Goal: Information Seeking & Learning: Find specific fact

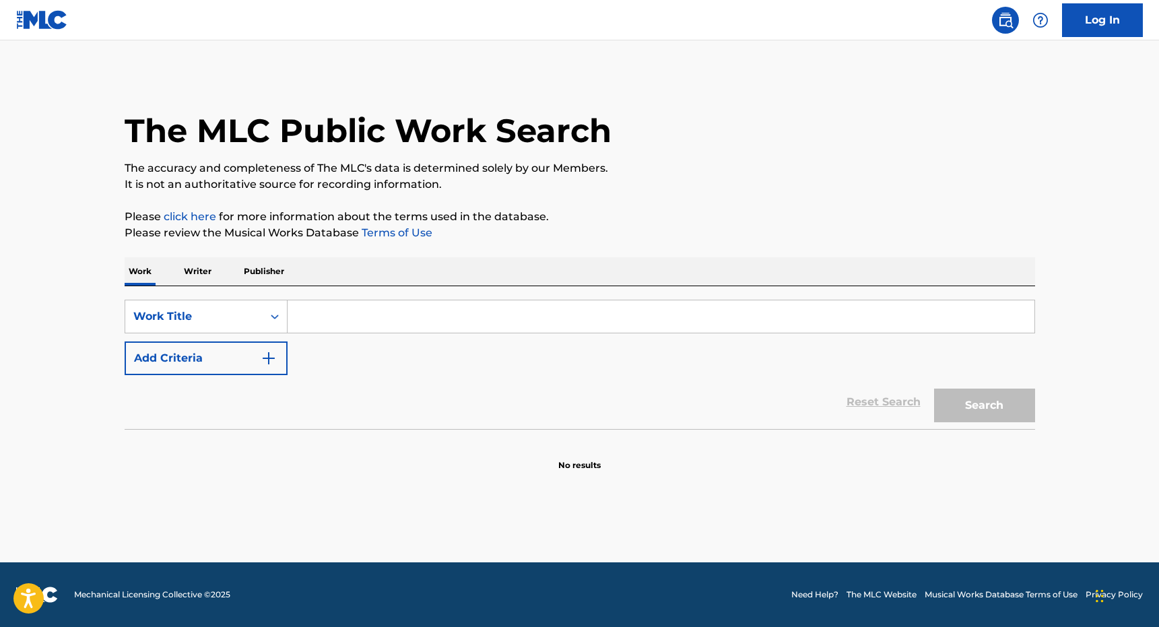
click at [302, 314] on input "Search Form" at bounding box center [661, 316] width 747 height 32
type input "black hole sun"
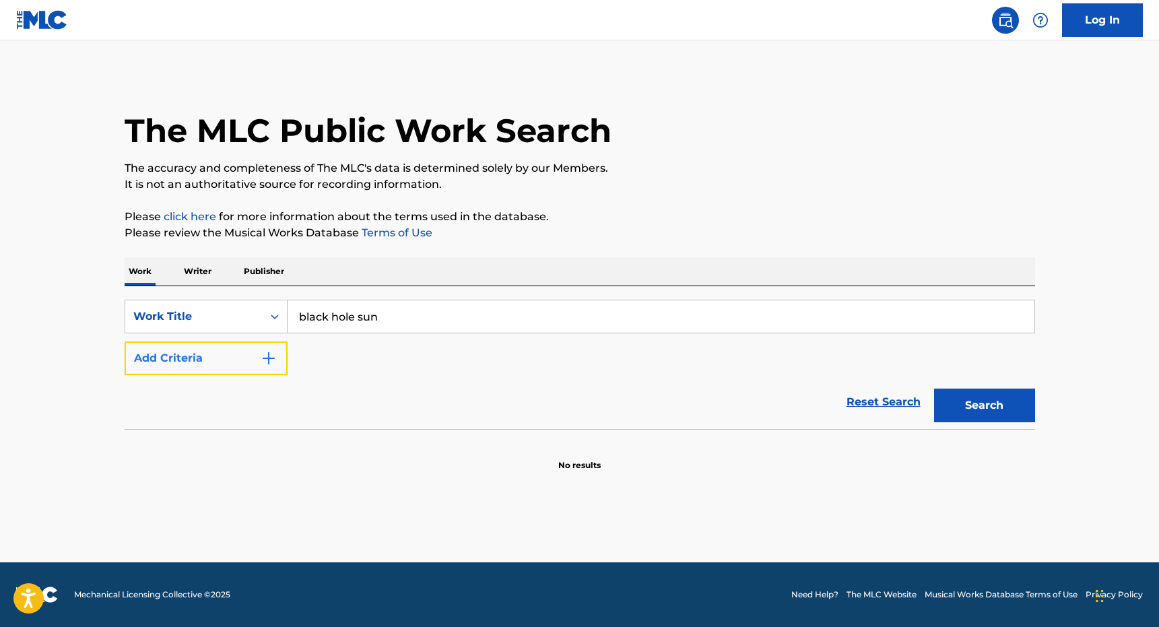
click at [255, 357] on button "Add Criteria" at bounding box center [206, 358] width 163 height 34
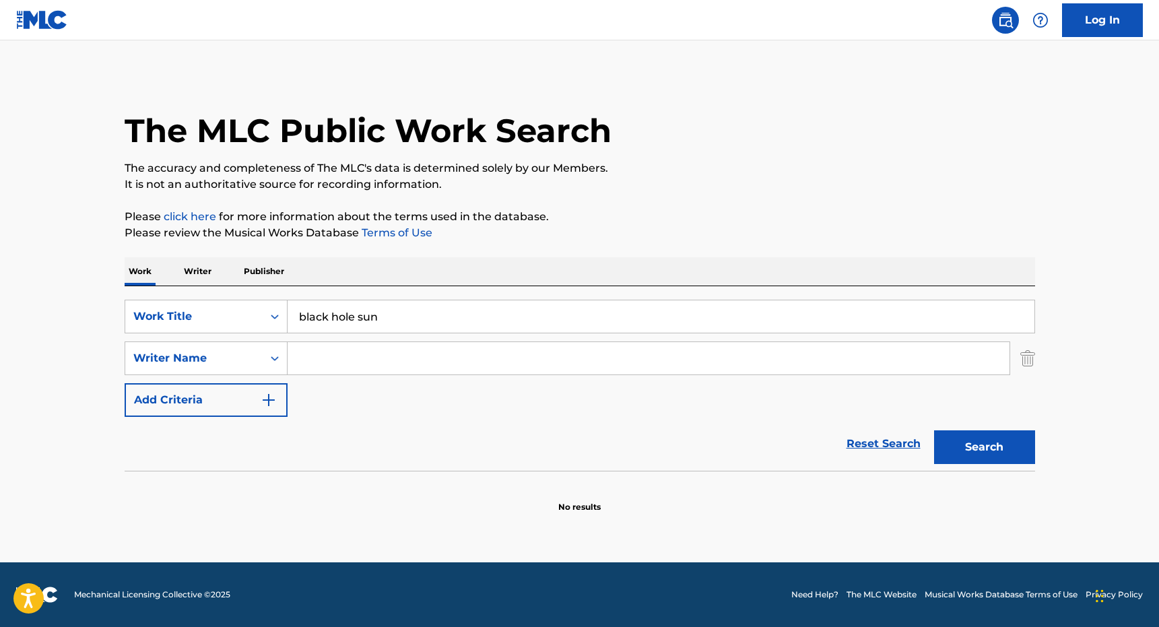
click at [338, 360] on input "Search Form" at bounding box center [649, 358] width 722 height 32
type input "cornell"
click at [969, 446] on button "Search" at bounding box center [984, 447] width 101 height 34
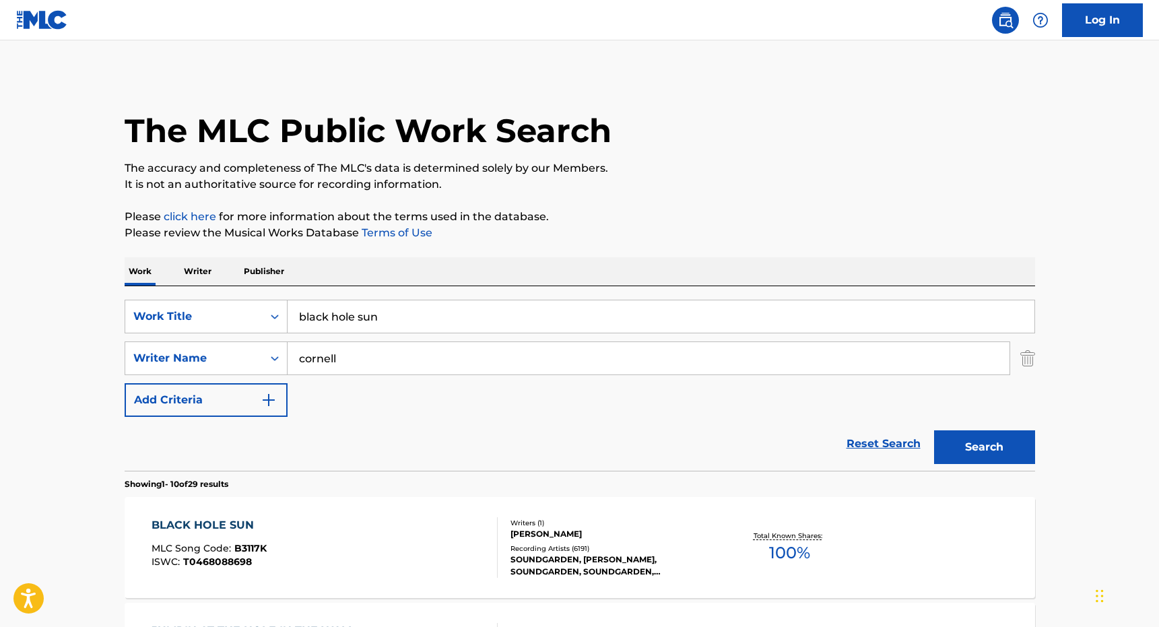
click at [219, 525] on div "BLACK HOLE SUN" at bounding box center [209, 525] width 115 height 16
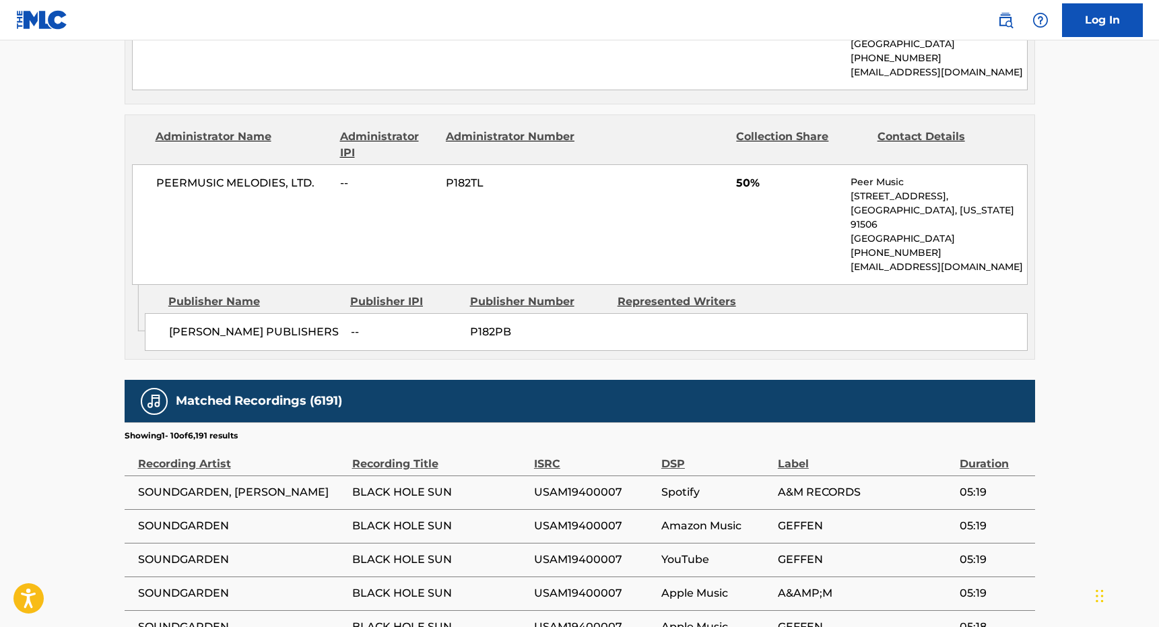
scroll to position [1273, 0]
